Goal: Register for event/course

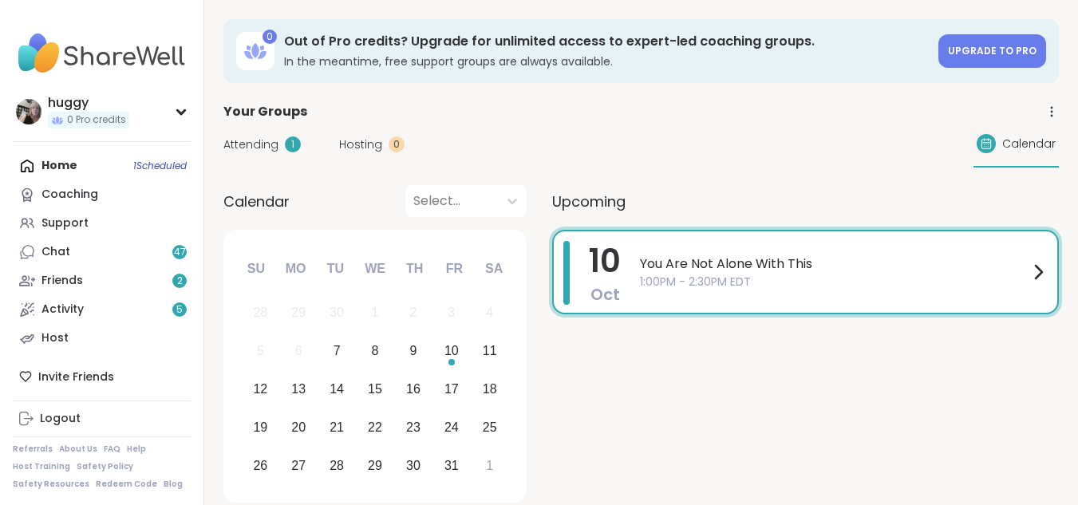
click at [158, 171] on div "Home 1 Scheduled Coaching Support Chat 47 Friends 2 Activity 5 Host" at bounding box center [102, 252] width 178 height 201
click at [159, 170] on div "Home 1 Scheduled Coaching Support Chat 47 Friends 2 Activity 5 Host" at bounding box center [102, 252] width 178 height 201
click at [65, 230] on div "Support" at bounding box center [64, 223] width 47 height 16
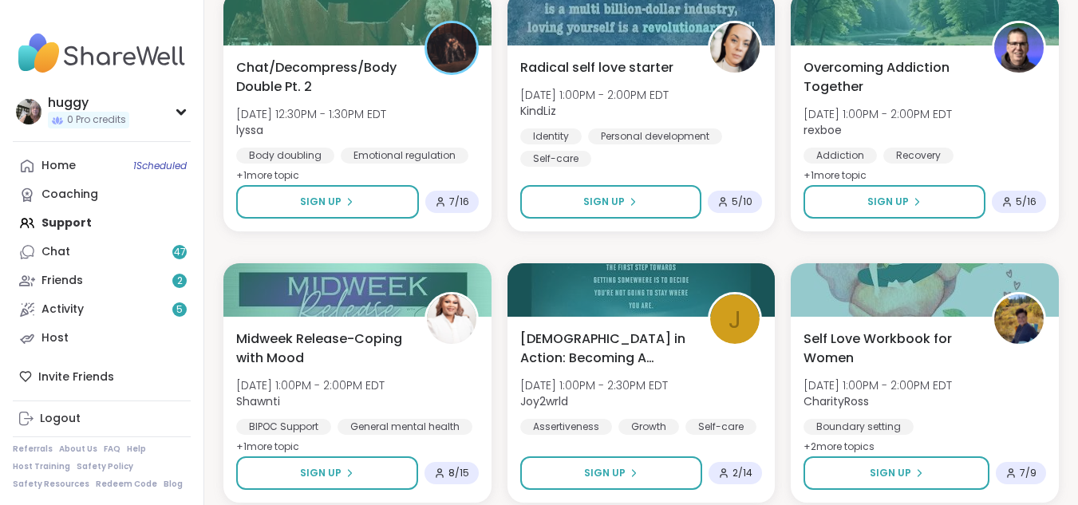
scroll to position [840, 0]
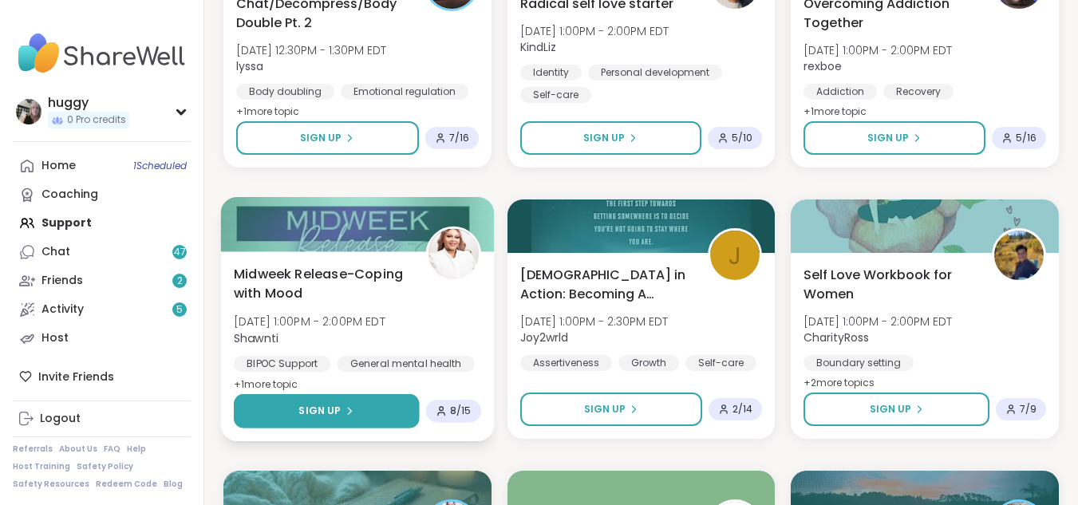
click at [315, 420] on button "Sign Up" at bounding box center [326, 411] width 185 height 34
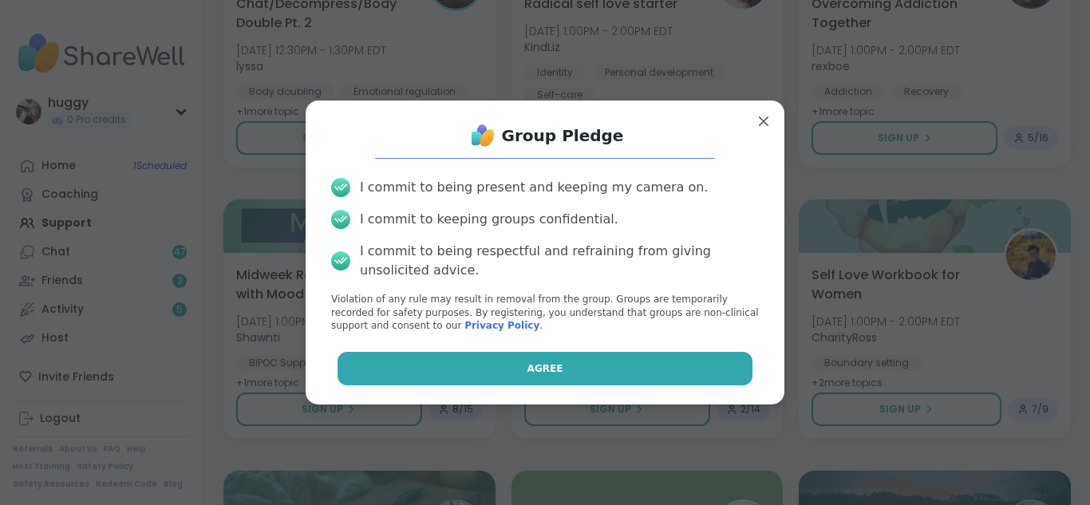
click at [456, 377] on button "Agree" at bounding box center [545, 368] width 416 height 33
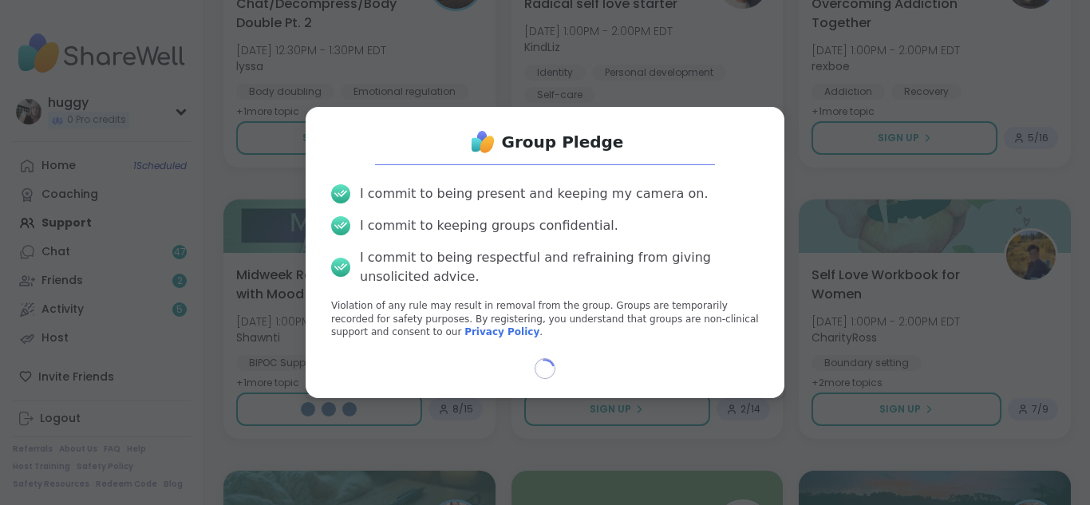
select select "**"
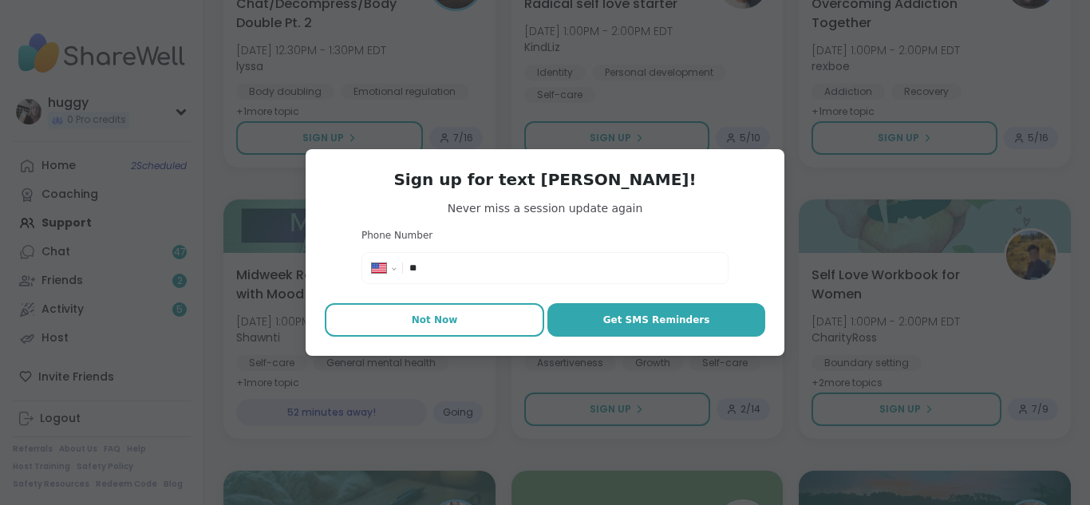
click at [439, 330] on button "Not Now" at bounding box center [434, 319] width 219 height 33
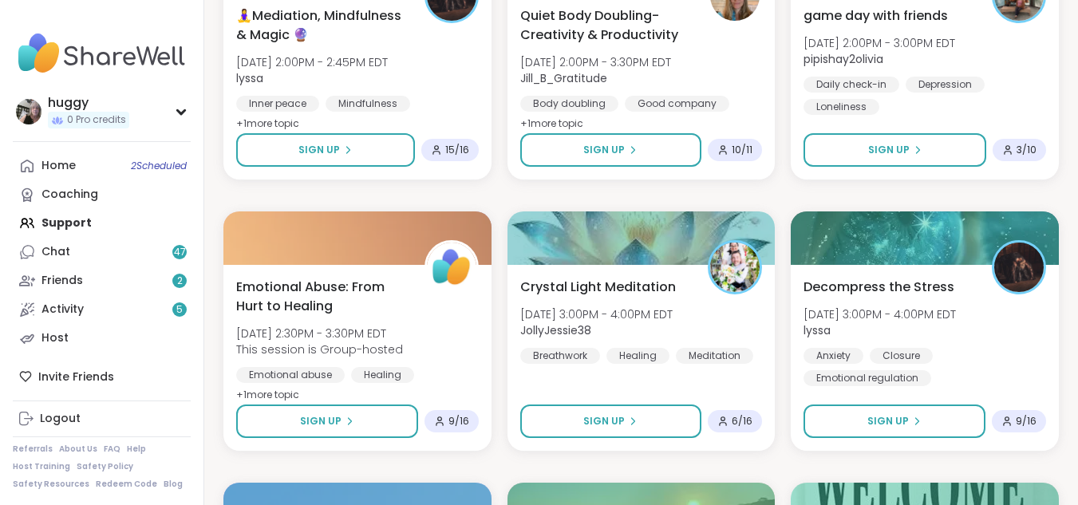
scroll to position [1934, 0]
